Goal: Communication & Community: Answer question/provide support

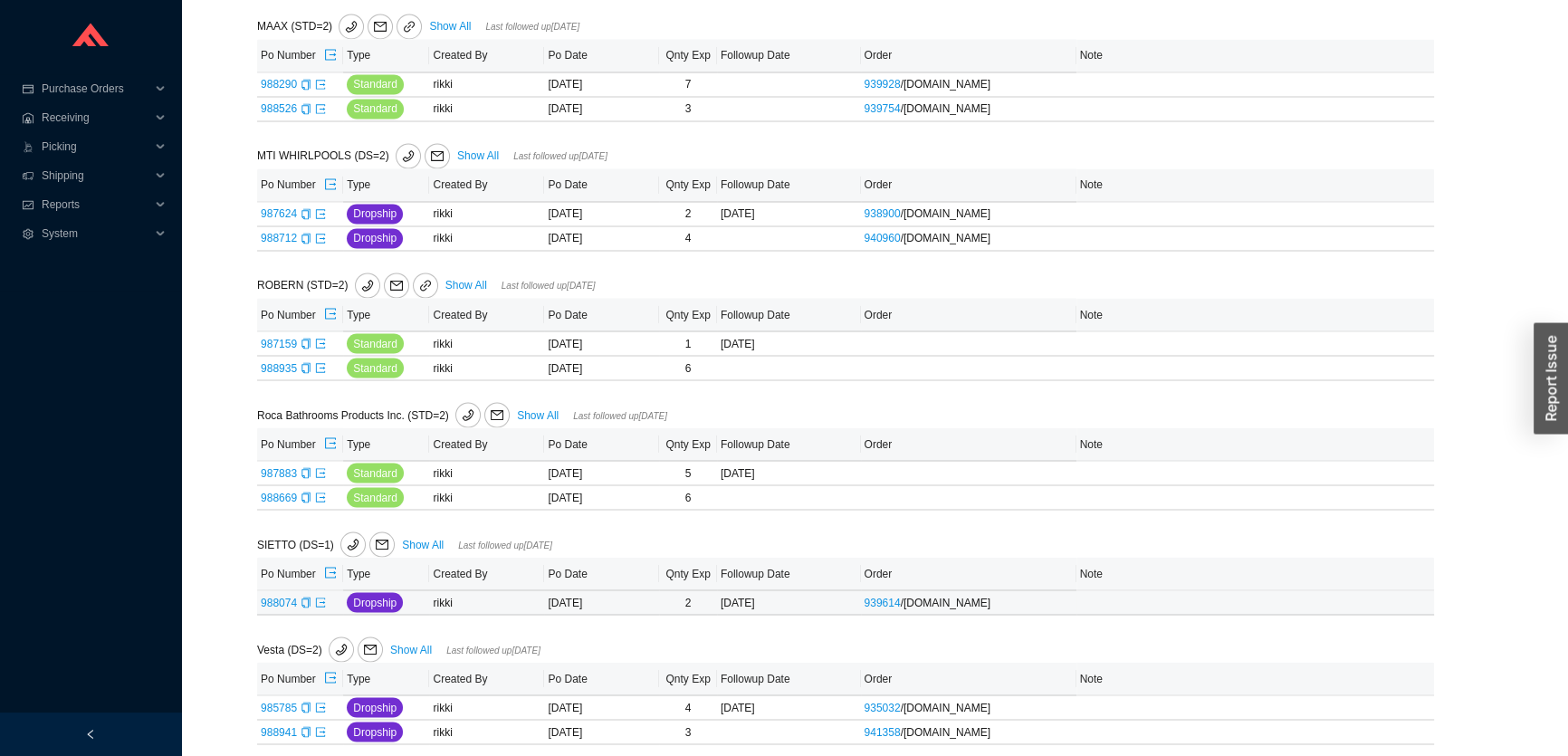
scroll to position [3976, 0]
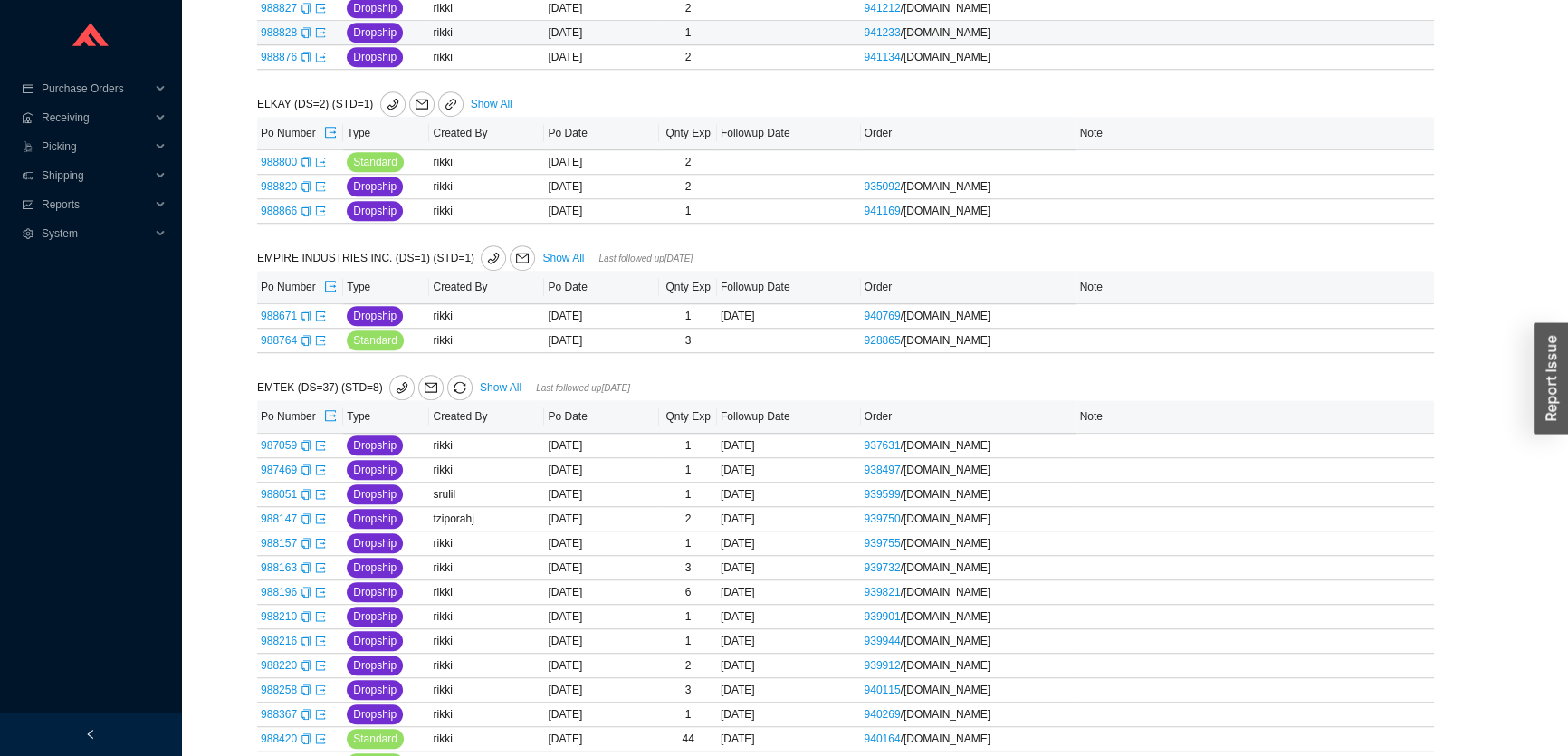
scroll to position [1974, 0]
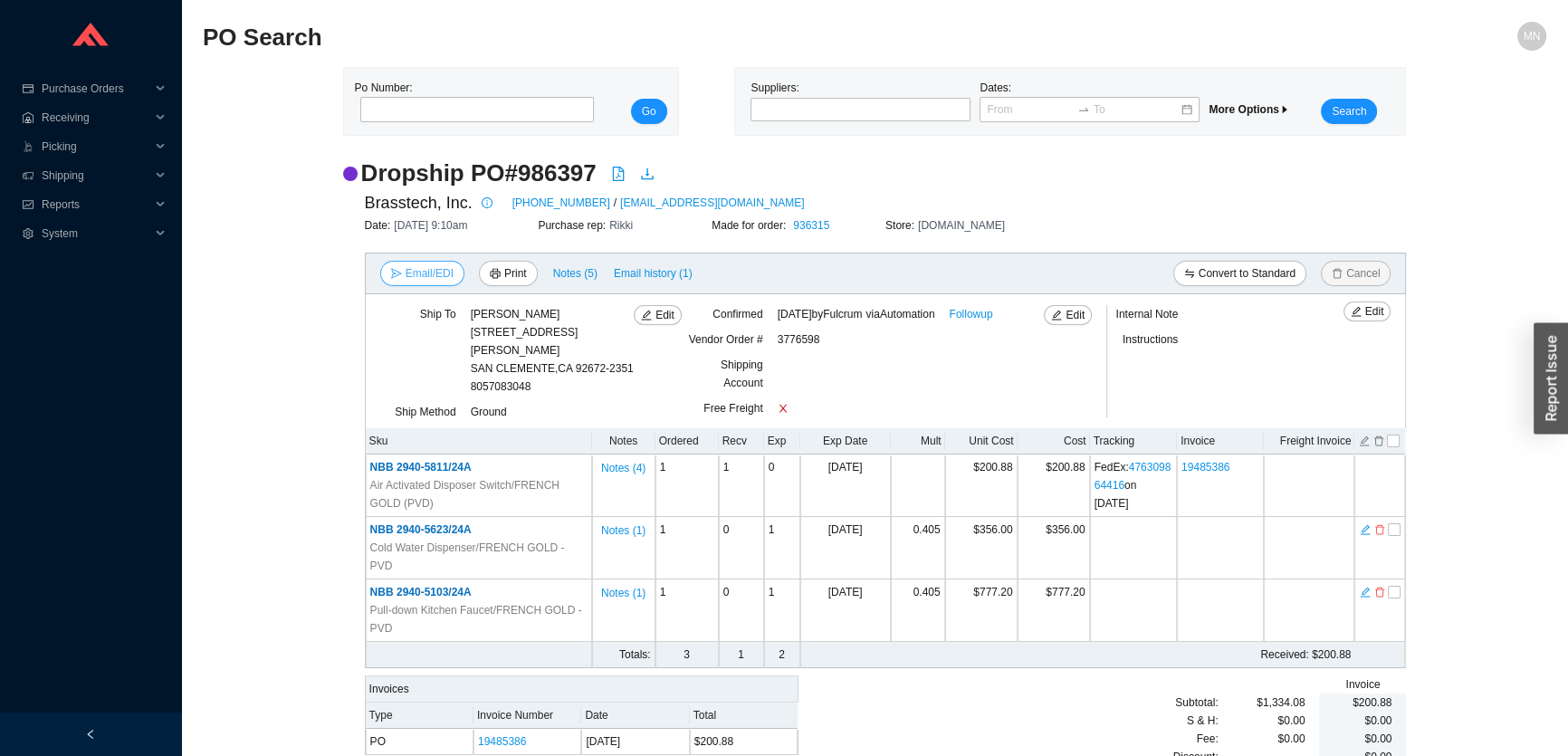
click at [420, 279] on span "Email/EDI" at bounding box center [429, 273] width 48 height 18
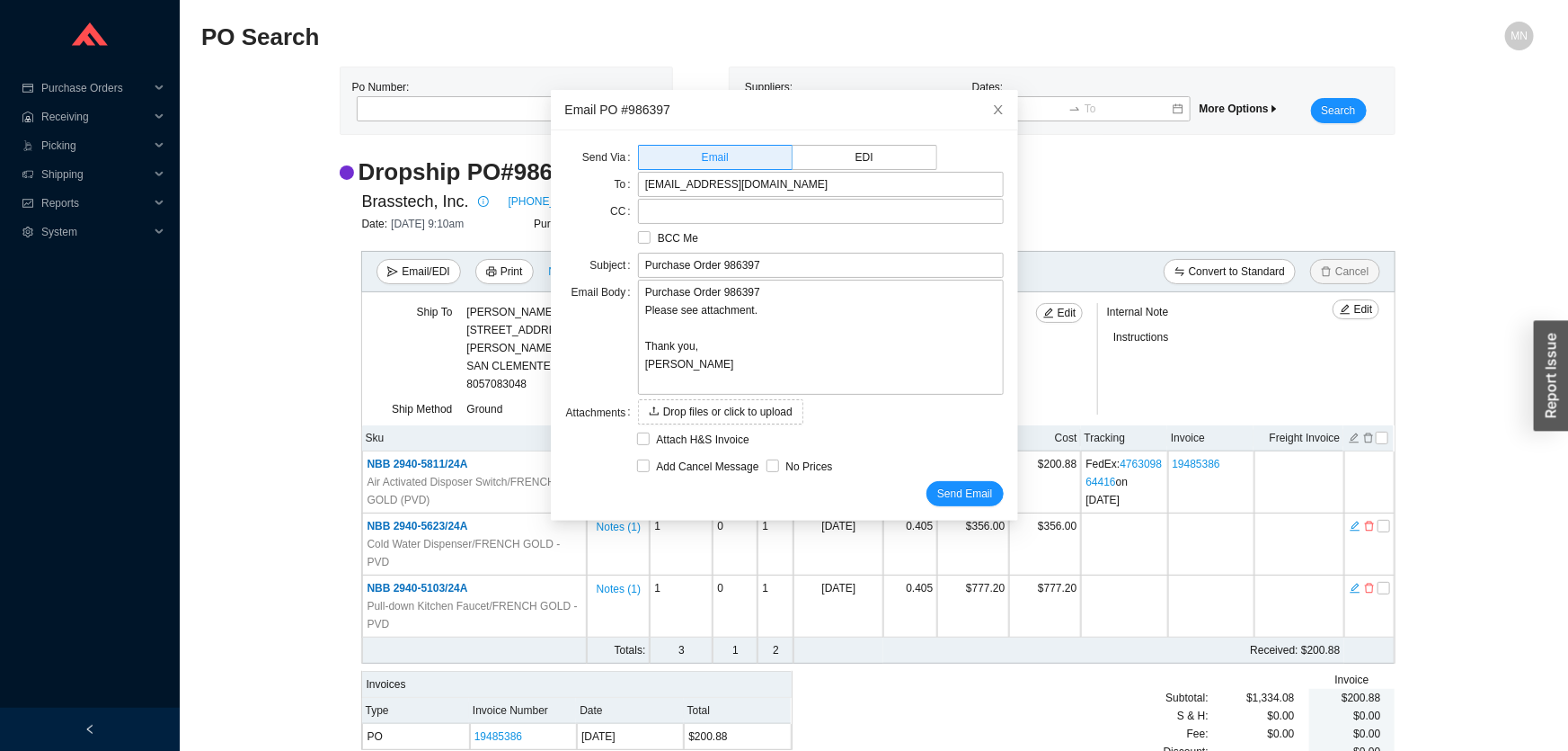
click at [679, 463] on span "Add Cancel Message" at bounding box center [708, 466] width 117 height 18
click at [650, 463] on input "Add Cancel Message" at bounding box center [643, 465] width 12 height 12
checkbox input "true"
type input "Purchase Order 986397 - PLEASE CANCEL"
type textarea "Please cancel and confirm via email. Thank you, [PERSON_NAME]"
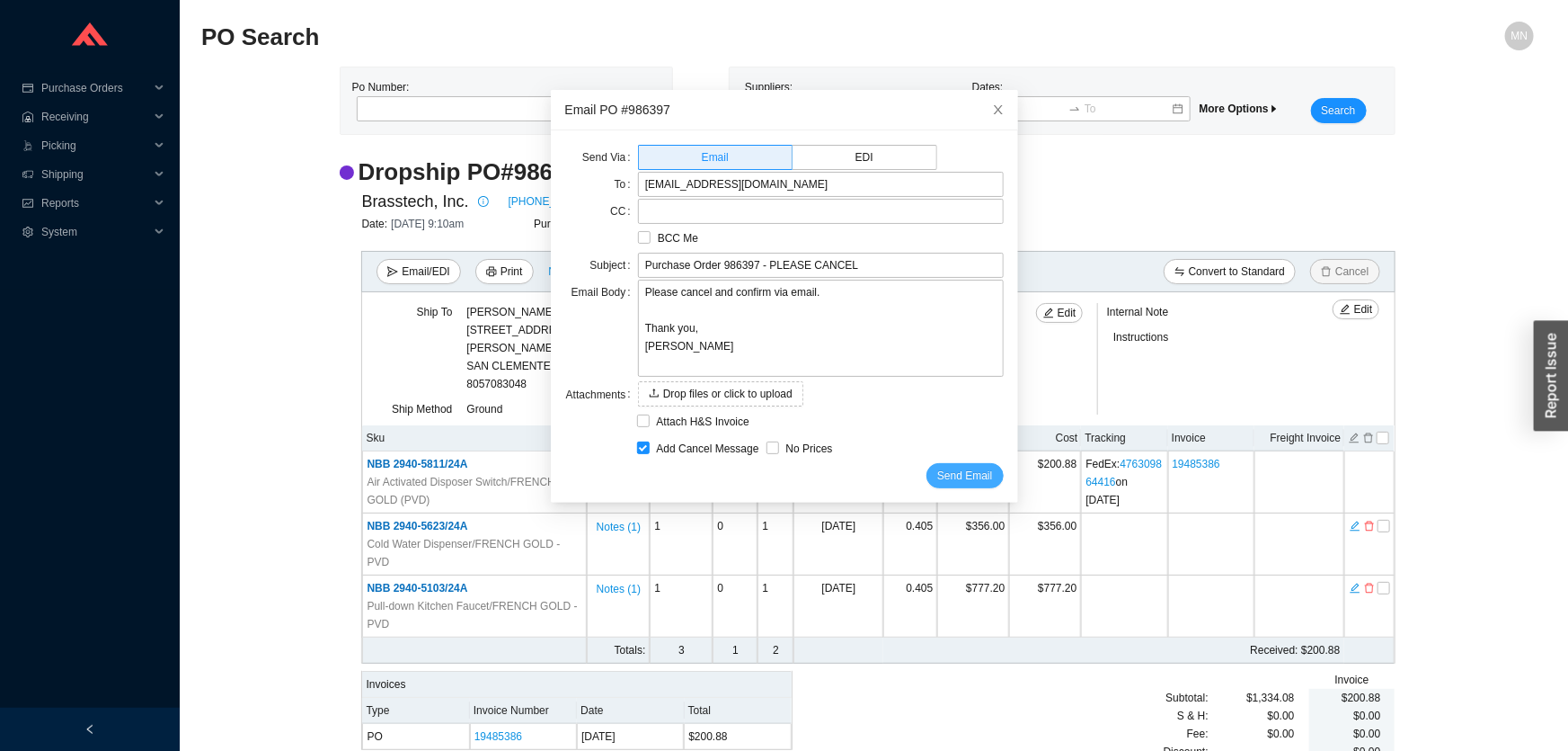
click at [938, 469] on span "Send Email" at bounding box center [965, 475] width 55 height 18
